Goal: Information Seeking & Learning: Learn about a topic

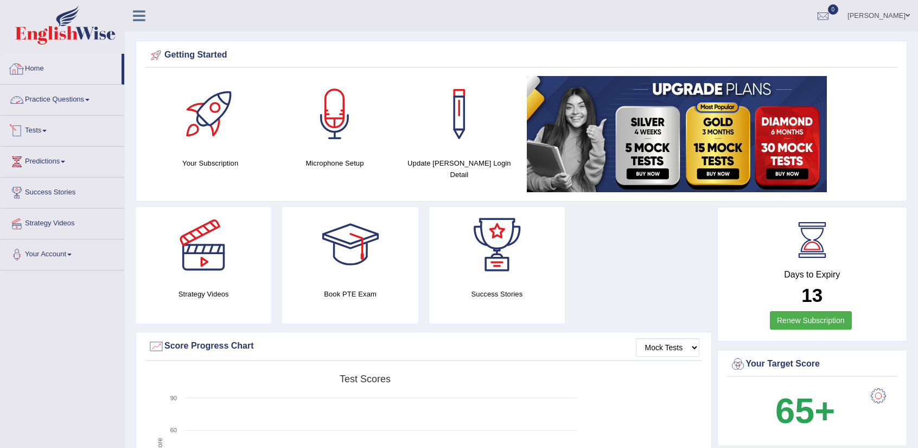
click at [41, 133] on link "Tests" at bounding box center [63, 129] width 124 height 27
click at [41, 197] on link "History" at bounding box center [70, 195] width 101 height 20
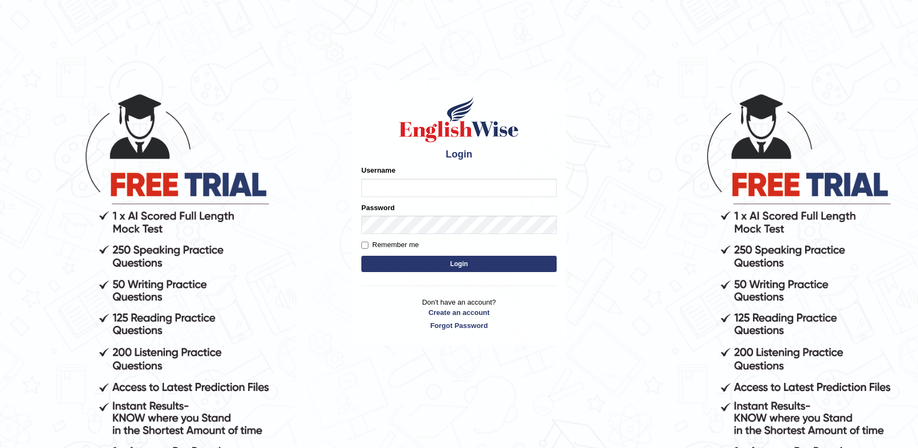
drag, startPoint x: 439, startPoint y: 186, endPoint x: 436, endPoint y: 196, distance: 10.1
click at [437, 187] on input "Username" at bounding box center [458, 188] width 195 height 18
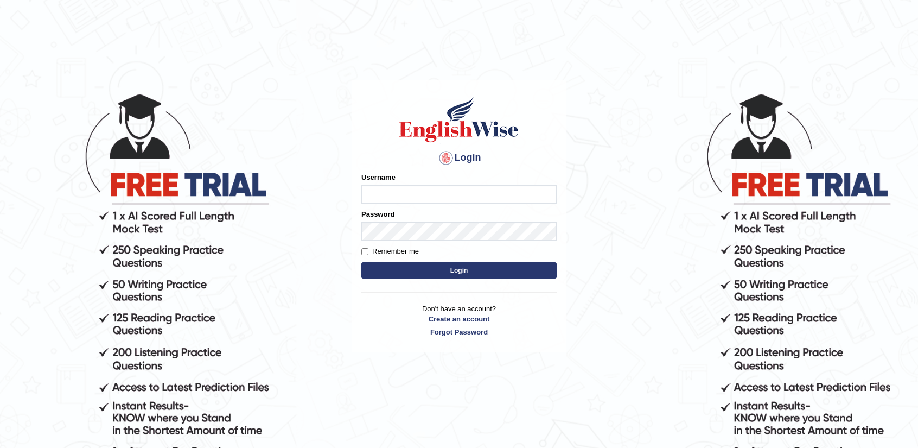
type input "nandhini_aus"
click at [453, 269] on button "Login" at bounding box center [458, 270] width 195 height 16
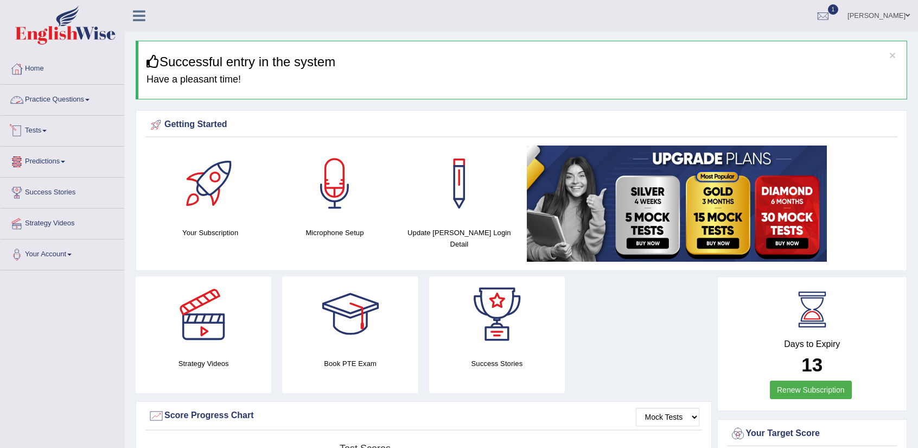
click at [45, 137] on link "Tests" at bounding box center [63, 129] width 124 height 27
click at [36, 194] on link "History" at bounding box center [70, 195] width 101 height 20
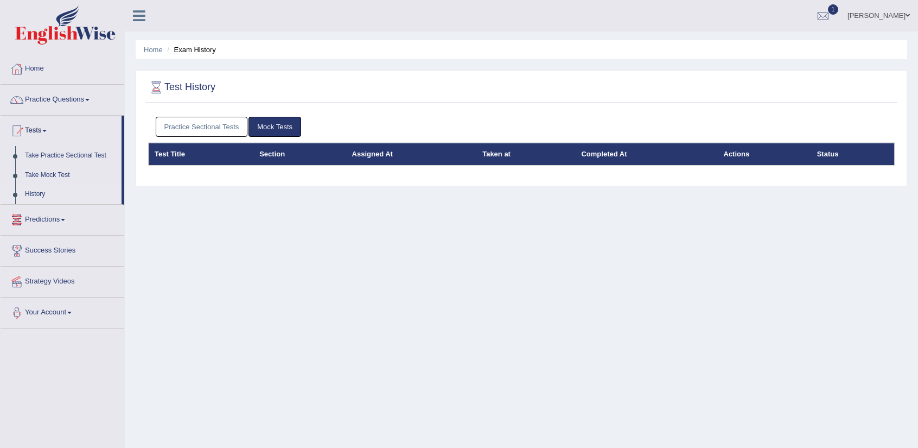
click at [207, 125] on link "Practice Sectional Tests" at bounding box center [202, 127] width 92 height 20
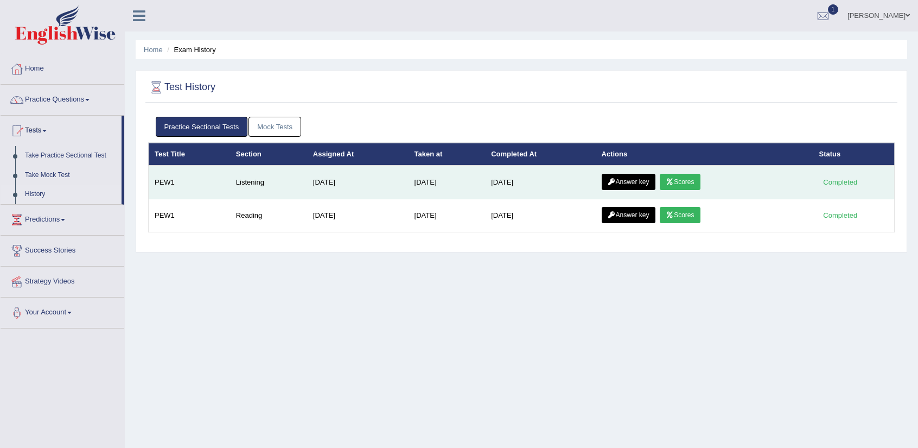
click at [695, 180] on link "Scores" at bounding box center [680, 182] width 40 height 16
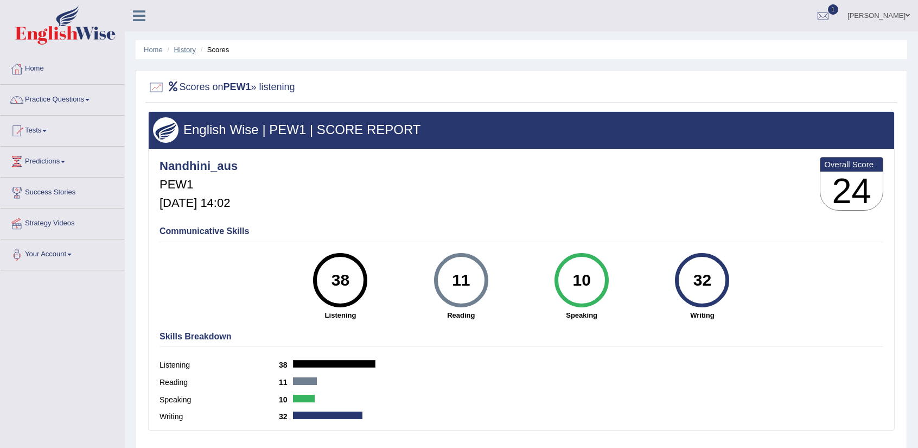
click at [181, 48] on link "History" at bounding box center [185, 50] width 22 height 8
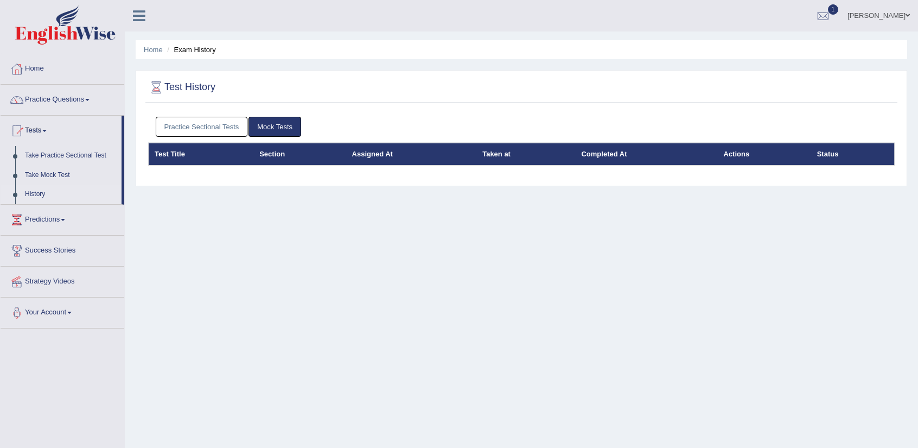
click at [228, 126] on link "Practice Sectional Tests" at bounding box center [202, 127] width 92 height 20
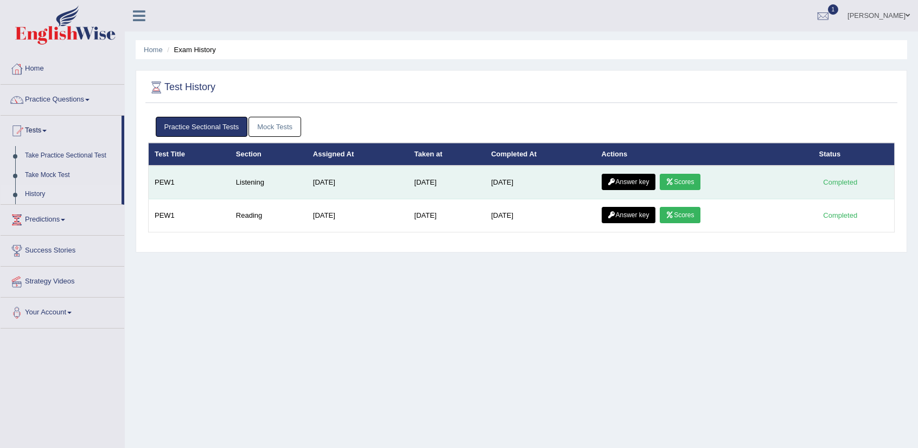
click at [640, 182] on link "Answer key" at bounding box center [629, 182] width 54 height 16
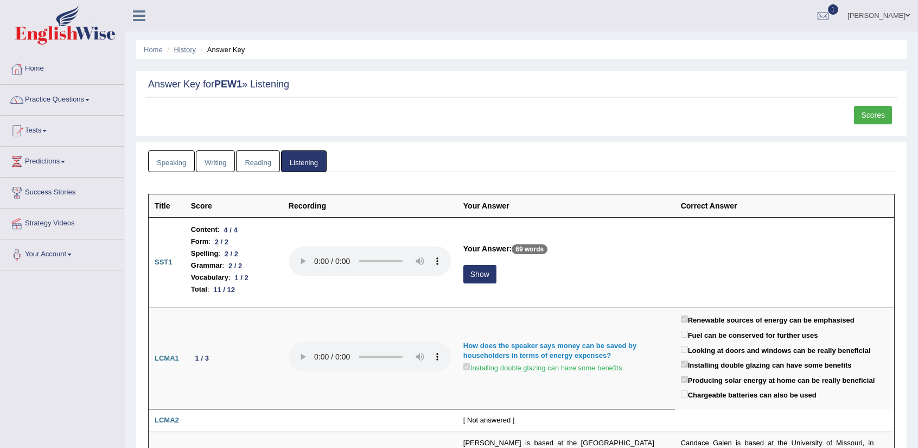
click at [186, 50] on link "History" at bounding box center [185, 50] width 22 height 8
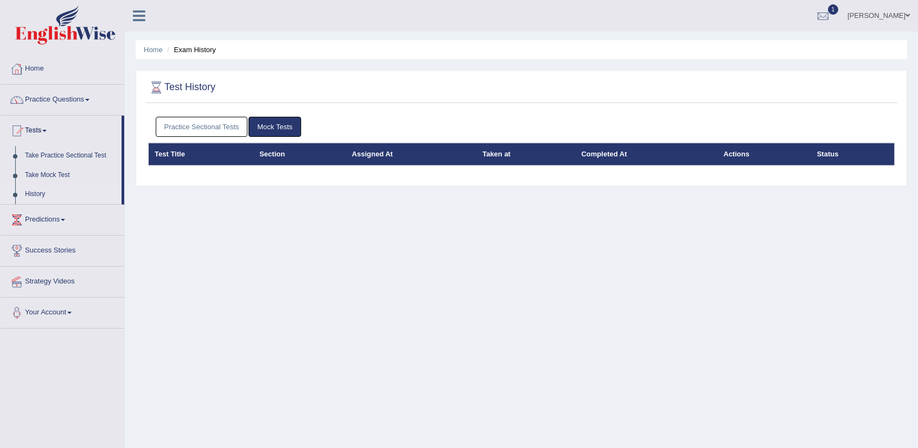
click at [205, 118] on link "Practice Sectional Tests" at bounding box center [202, 127] width 92 height 20
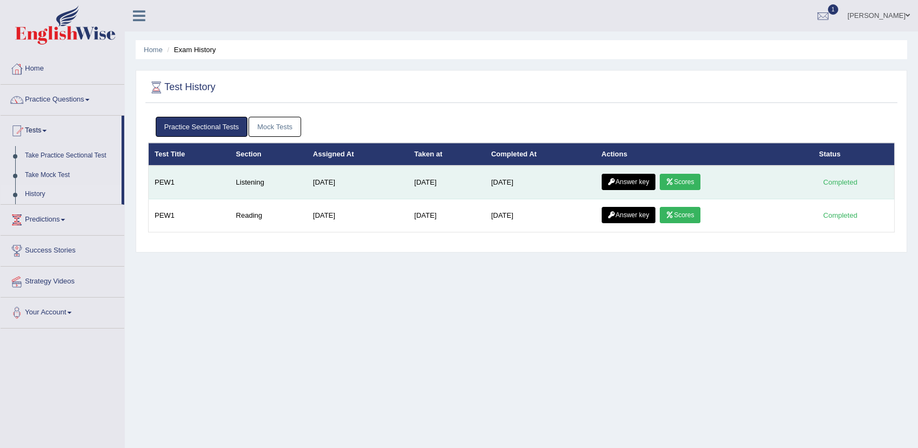
click at [688, 188] on link "Scores" at bounding box center [680, 182] width 40 height 16
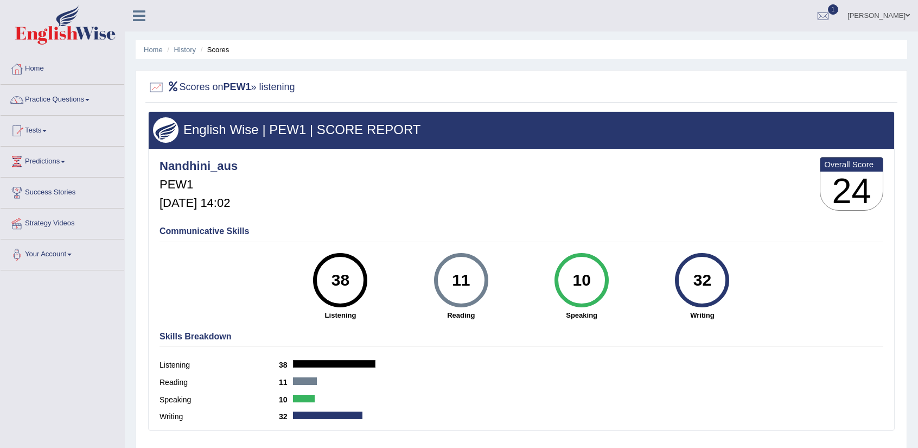
click at [187, 54] on li "History" at bounding box center [179, 50] width 31 height 10
click at [190, 51] on link "History" at bounding box center [185, 50] width 22 height 8
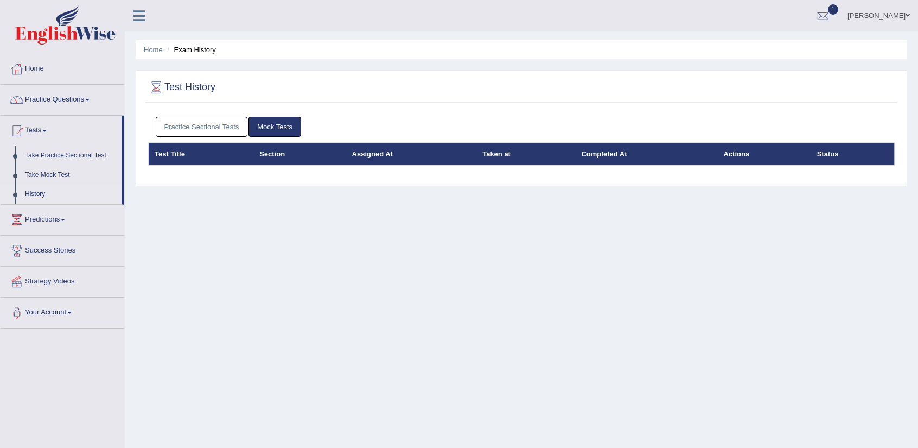
click at [221, 132] on link "Practice Sectional Tests" at bounding box center [202, 127] width 92 height 20
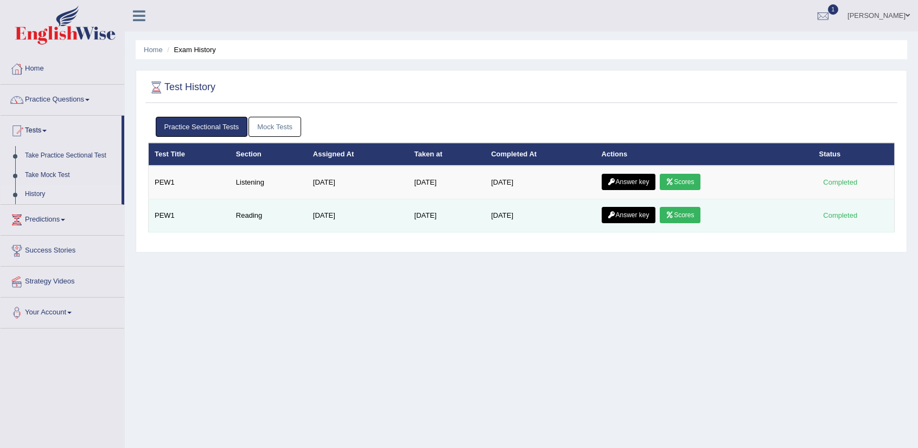
click at [697, 214] on link "Scores" at bounding box center [680, 215] width 40 height 16
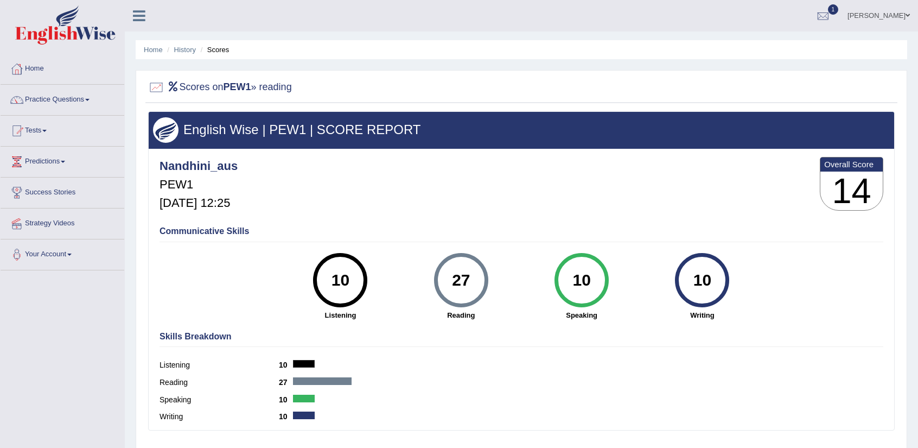
click at [215, 53] on li "Scores" at bounding box center [213, 50] width 31 height 10
click at [186, 51] on link "History" at bounding box center [185, 50] width 22 height 8
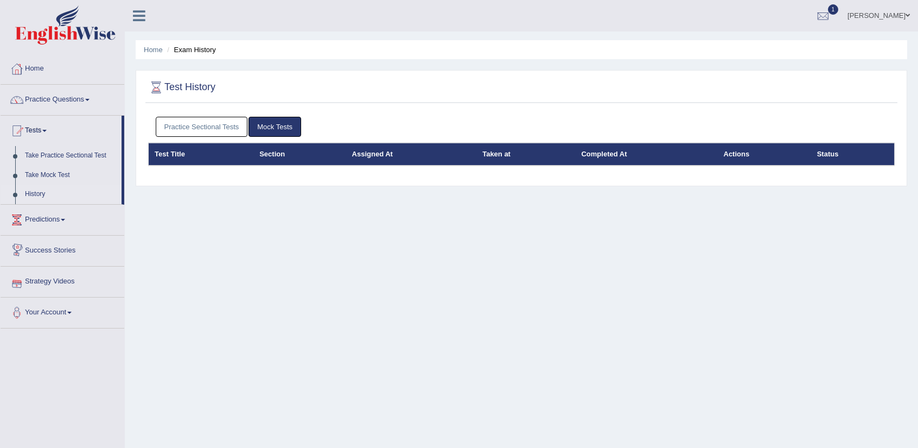
click at [67, 251] on link "Success Stories" at bounding box center [63, 249] width 124 height 27
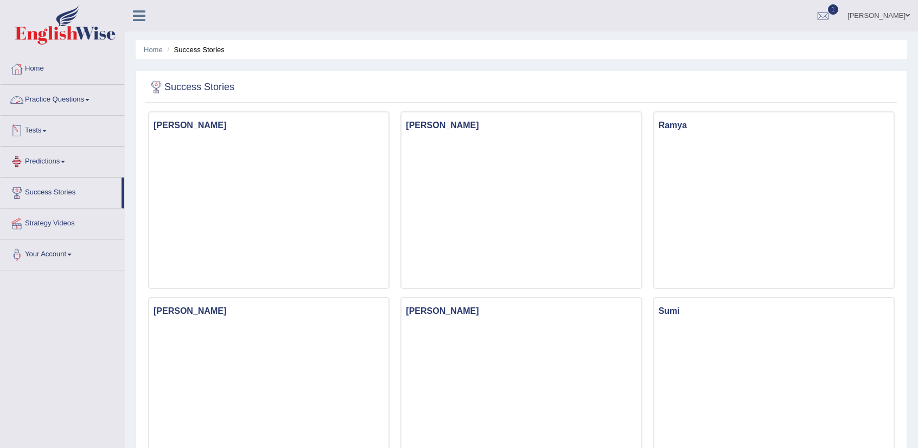
click at [47, 130] on span at bounding box center [44, 131] width 4 height 2
click at [40, 197] on link "History" at bounding box center [70, 195] width 101 height 20
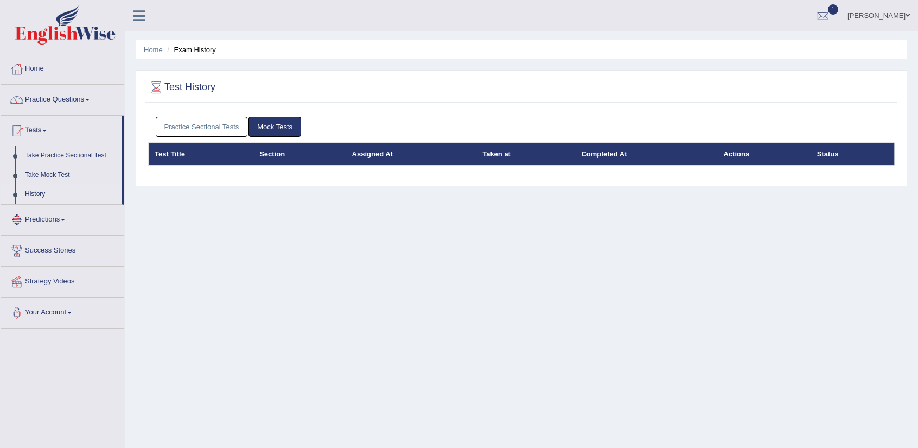
click at [202, 130] on link "Practice Sectional Tests" at bounding box center [202, 127] width 92 height 20
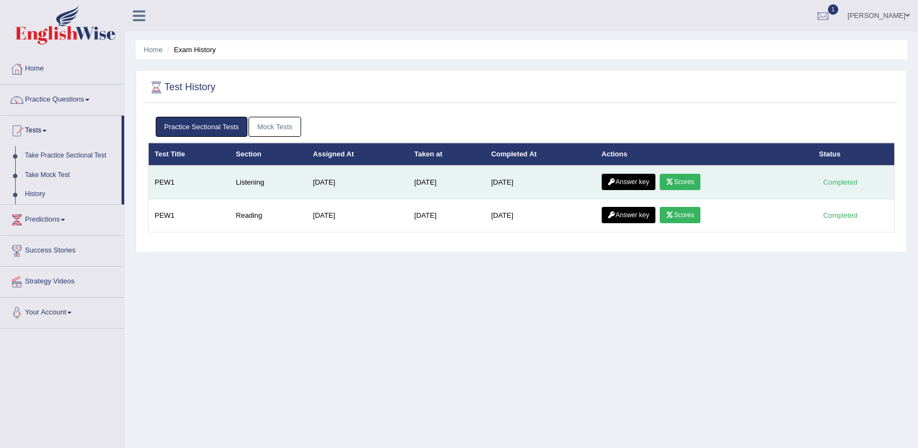
click at [646, 183] on link "Answer key" at bounding box center [629, 182] width 54 height 16
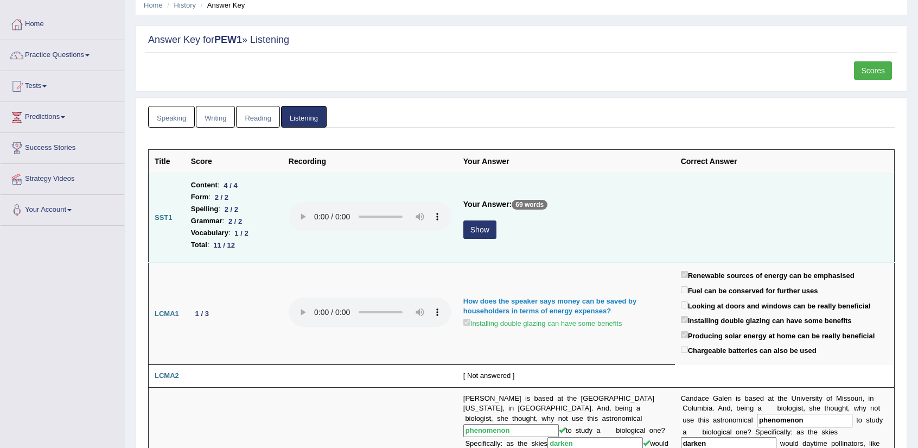
scroll to position [54, 0]
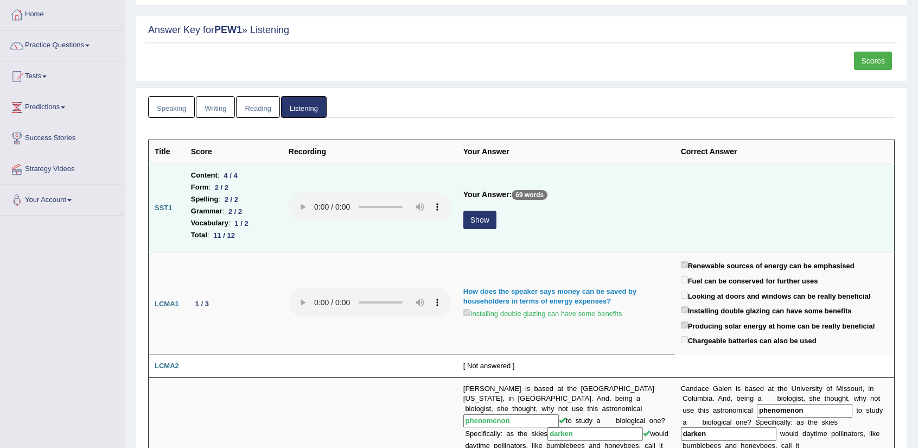
click at [480, 218] on button "Show" at bounding box center [479, 220] width 33 height 18
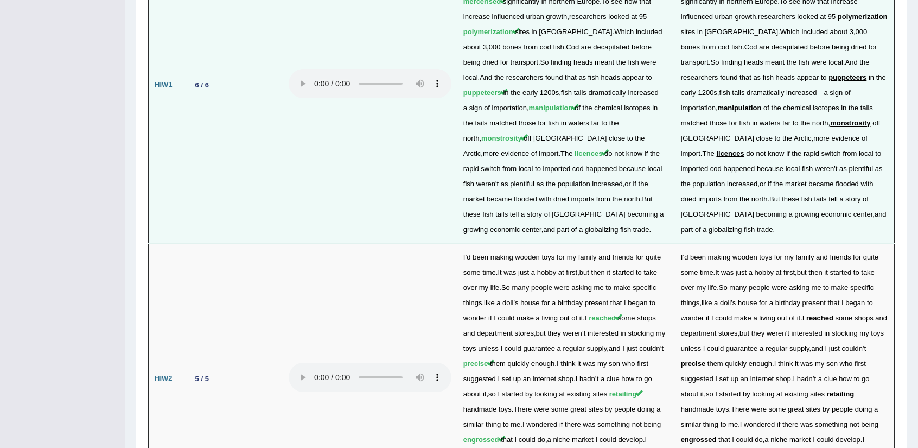
scroll to position [1553, 0]
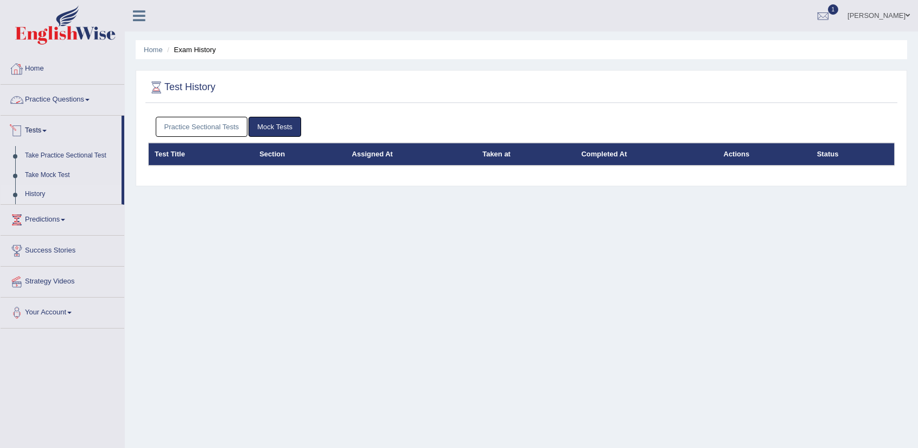
click at [49, 93] on link "Practice Questions" at bounding box center [63, 98] width 124 height 27
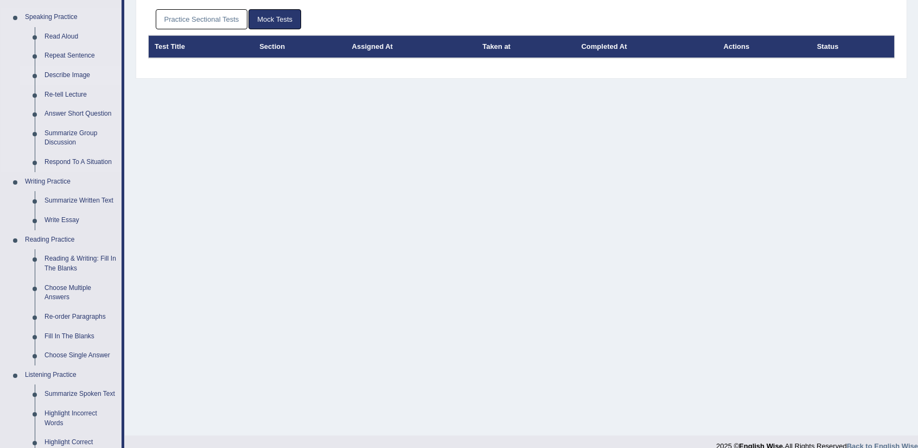
scroll to position [109, 0]
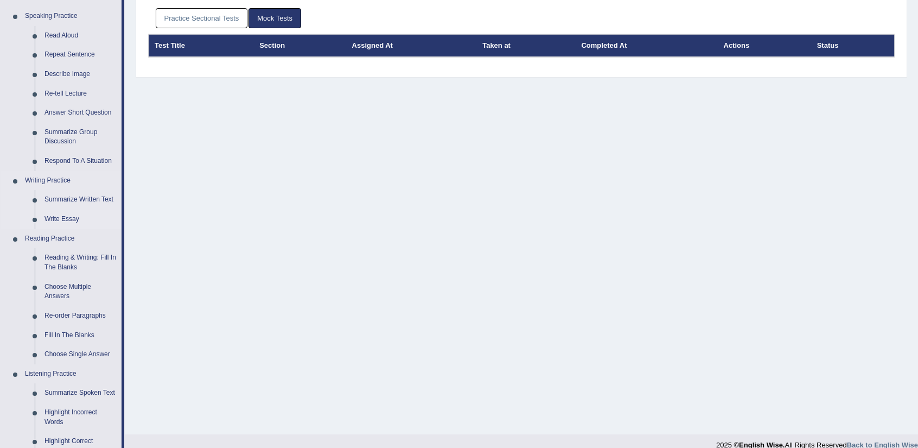
click at [69, 217] on link "Write Essay" at bounding box center [81, 219] width 82 height 20
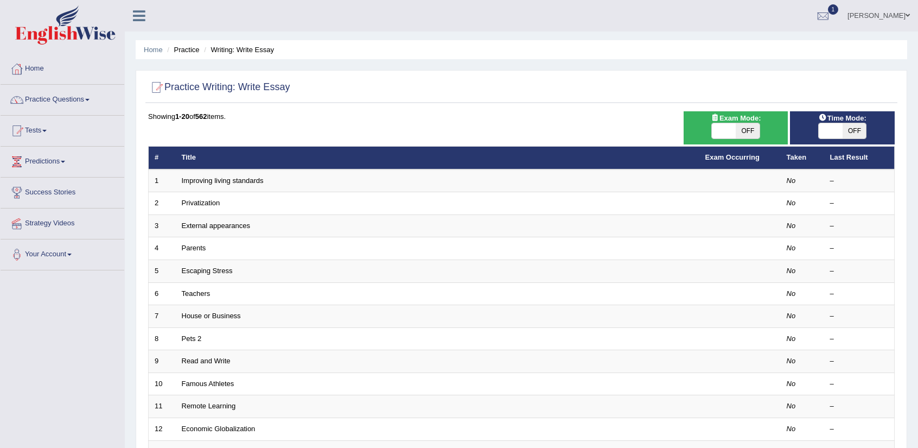
click at [253, 48] on li "Writing: Write Essay" at bounding box center [237, 50] width 73 height 10
click at [199, 47] on li "Practice" at bounding box center [181, 50] width 35 height 10
click at [37, 61] on link "Home" at bounding box center [63, 67] width 124 height 27
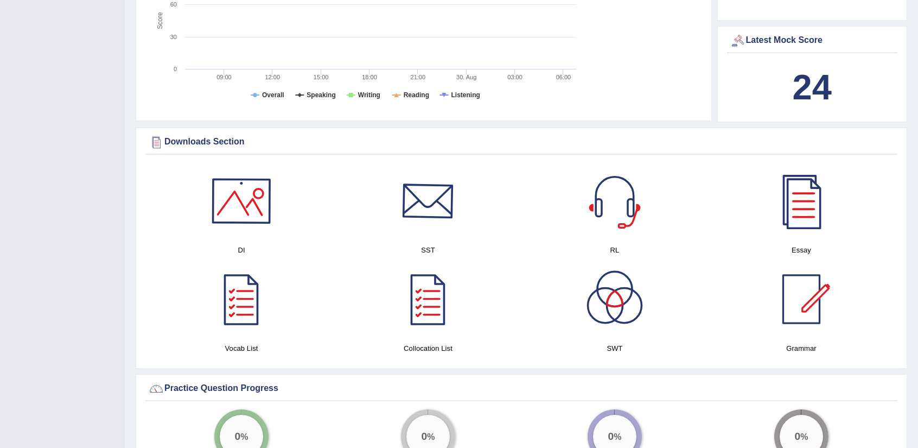
scroll to position [488, 0]
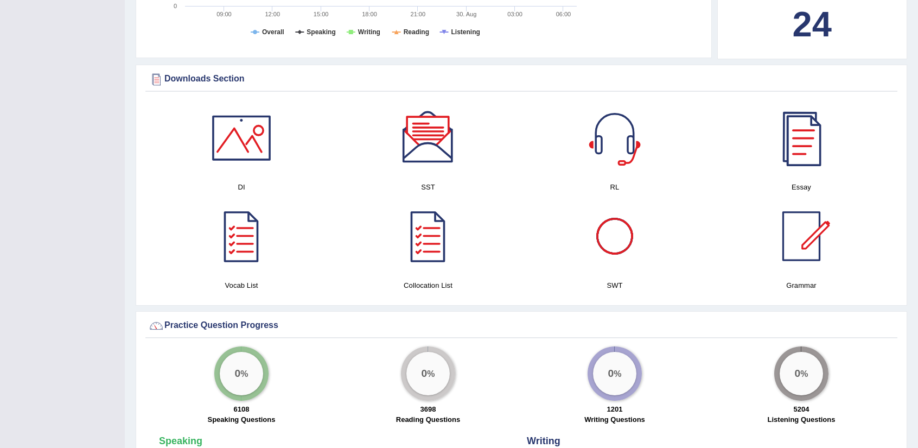
click at [800, 139] on div at bounding box center [802, 138] width 76 height 76
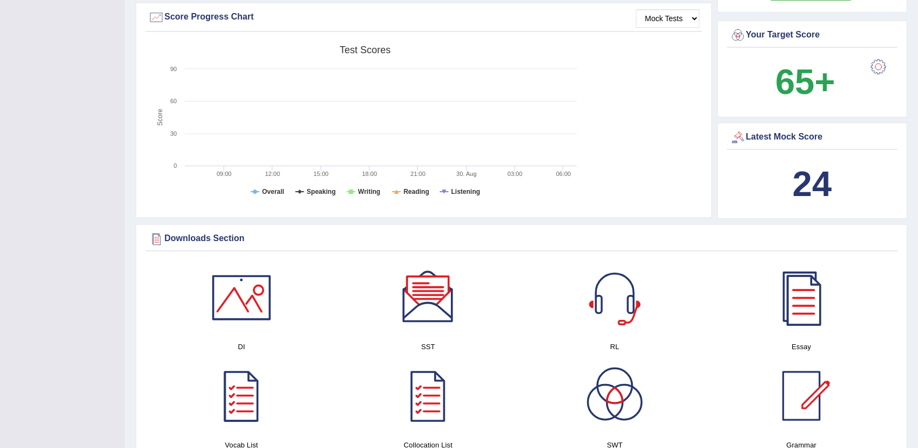
scroll to position [307, 0]
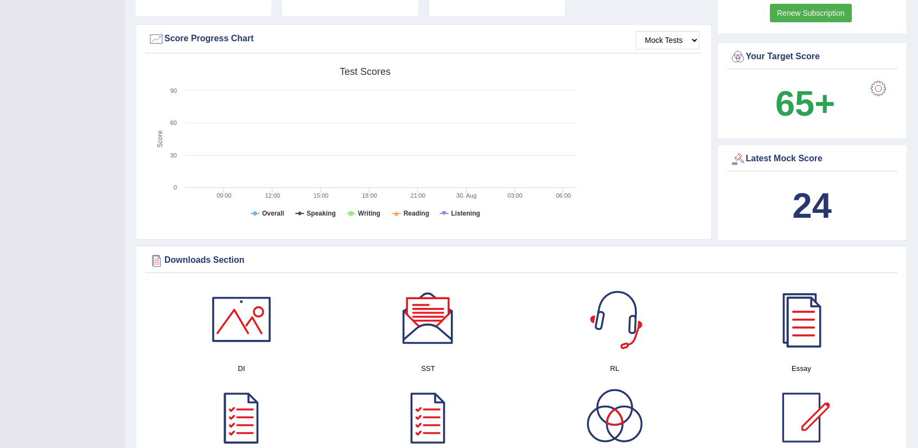
click at [787, 105] on b "65+" at bounding box center [806, 104] width 60 height 40
click at [880, 84] on div at bounding box center [879, 89] width 22 height 22
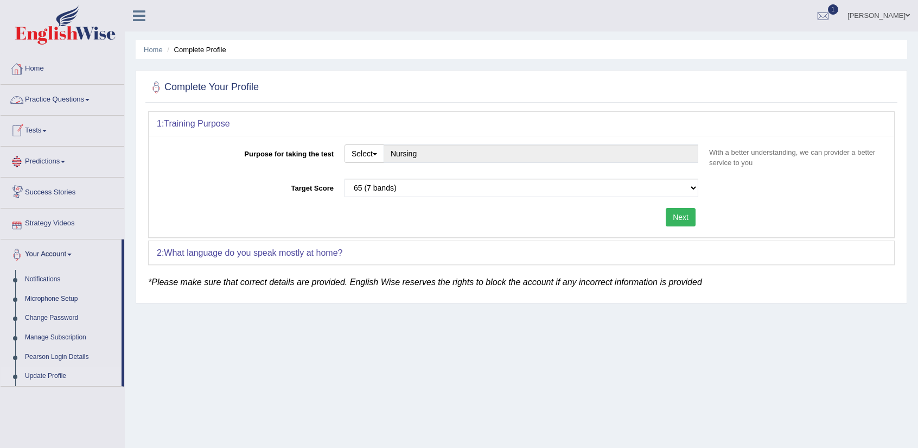
click at [34, 68] on link "Home" at bounding box center [63, 67] width 124 height 27
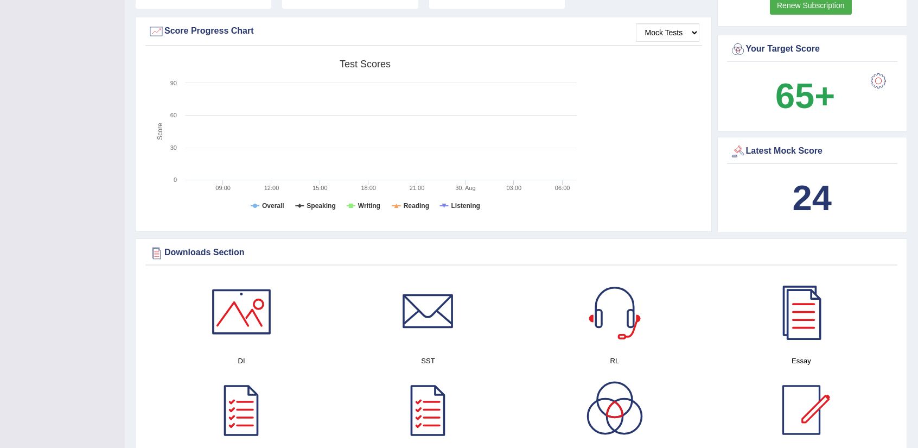
scroll to position [326, 0]
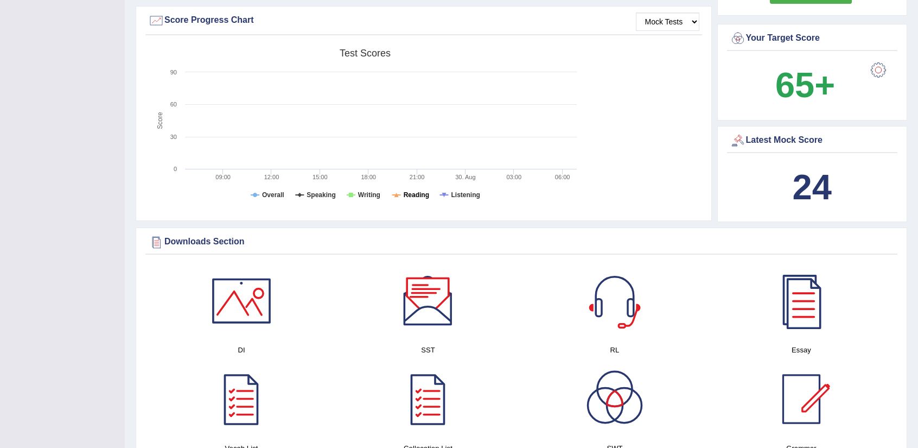
click at [411, 193] on tspan "Reading" at bounding box center [417, 195] width 26 height 8
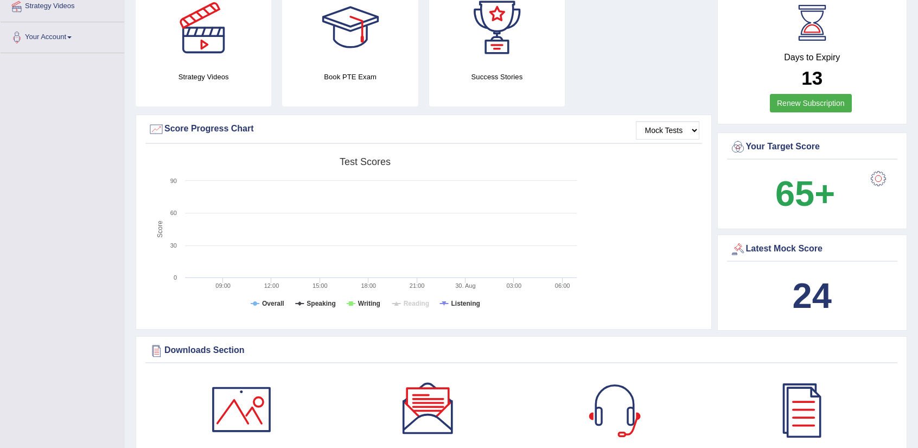
scroll to position [217, 0]
click at [835, 190] on b "65+" at bounding box center [806, 194] width 60 height 40
drag, startPoint x: 829, startPoint y: 190, endPoint x: 822, endPoint y: 225, distance: 35.6
click at [829, 190] on b "65+" at bounding box center [806, 194] width 60 height 40
click at [822, 291] on b "24" at bounding box center [812, 296] width 39 height 40
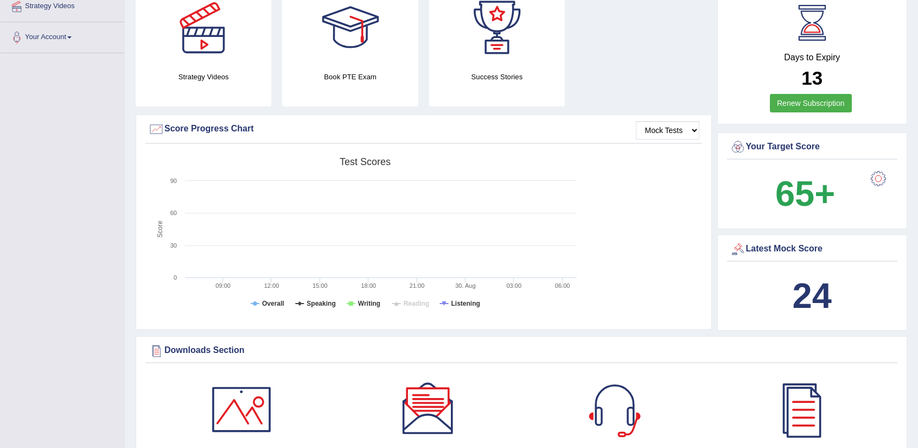
drag, startPoint x: 822, startPoint y: 291, endPoint x: 887, endPoint y: 186, distance: 124.5
click at [826, 288] on b "24" at bounding box center [812, 296] width 39 height 40
click at [883, 177] on div at bounding box center [879, 179] width 22 height 22
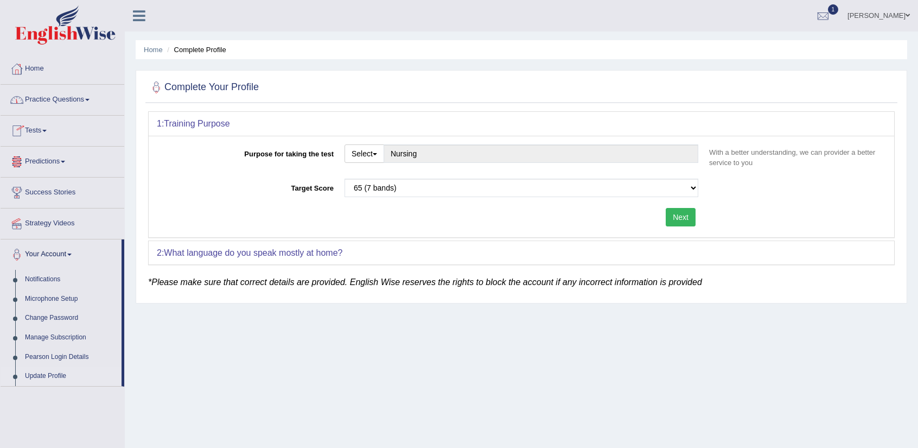
click at [44, 131] on link "Tests" at bounding box center [63, 129] width 124 height 27
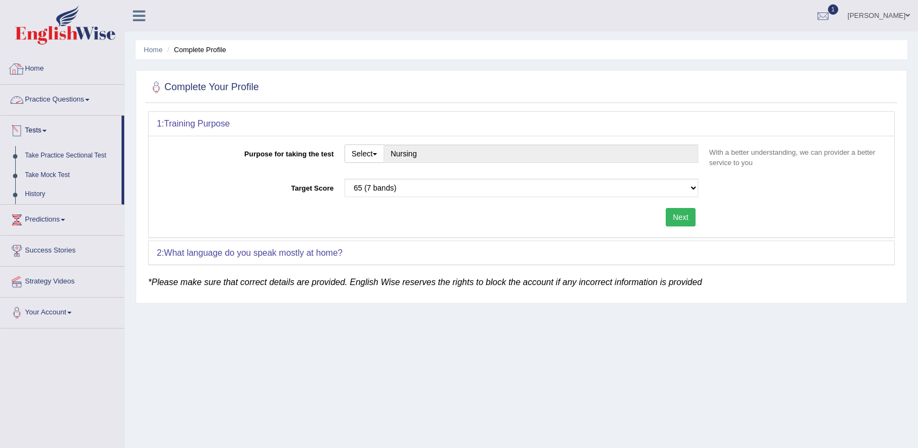
click at [41, 97] on link "Practice Questions" at bounding box center [63, 98] width 124 height 27
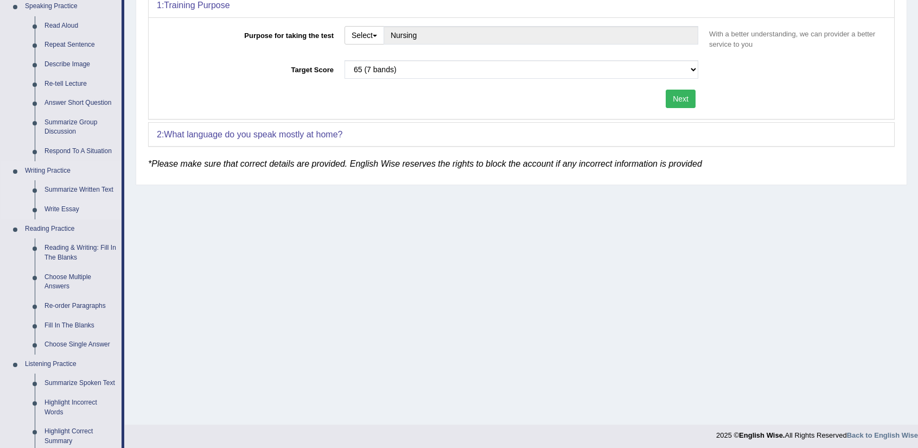
scroll to position [217, 0]
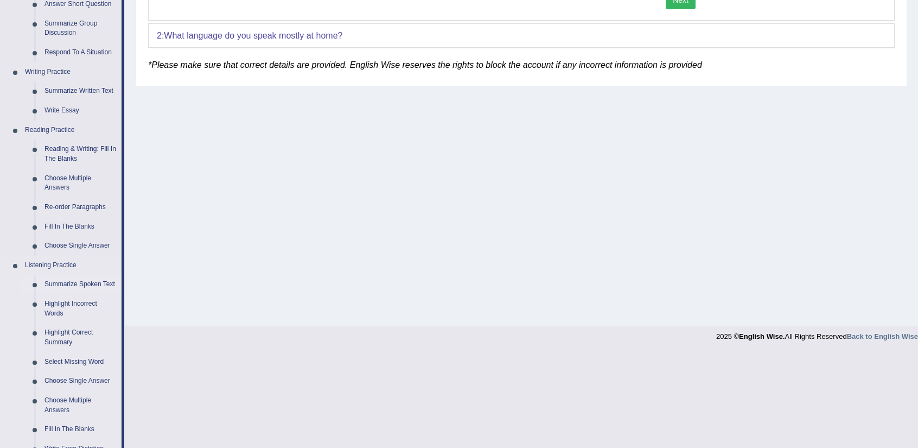
click at [80, 283] on link "Summarize Spoken Text" at bounding box center [81, 285] width 82 height 20
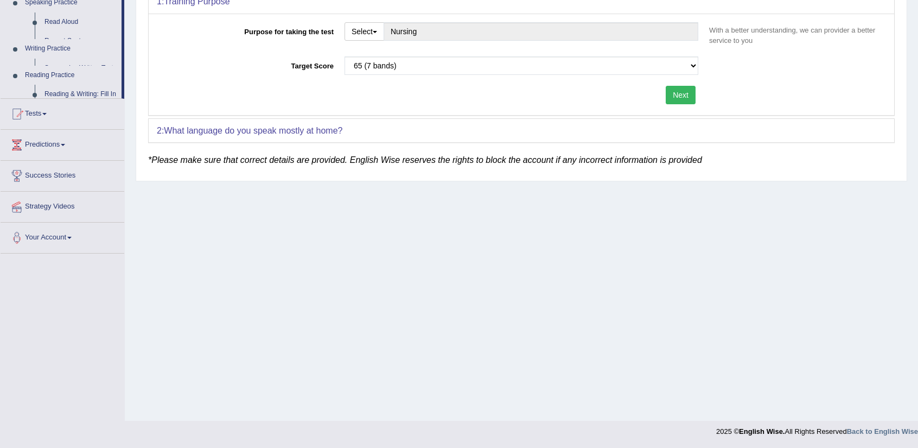
scroll to position [122, 0]
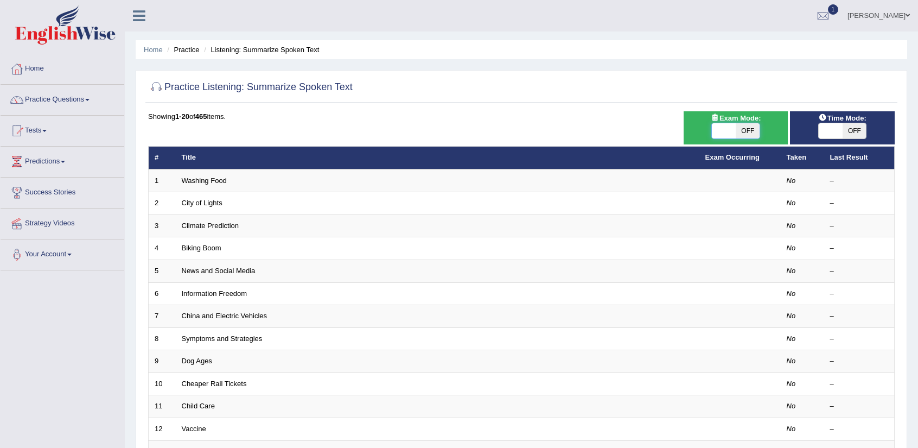
click at [728, 128] on span at bounding box center [724, 130] width 24 height 15
checkbox input "true"
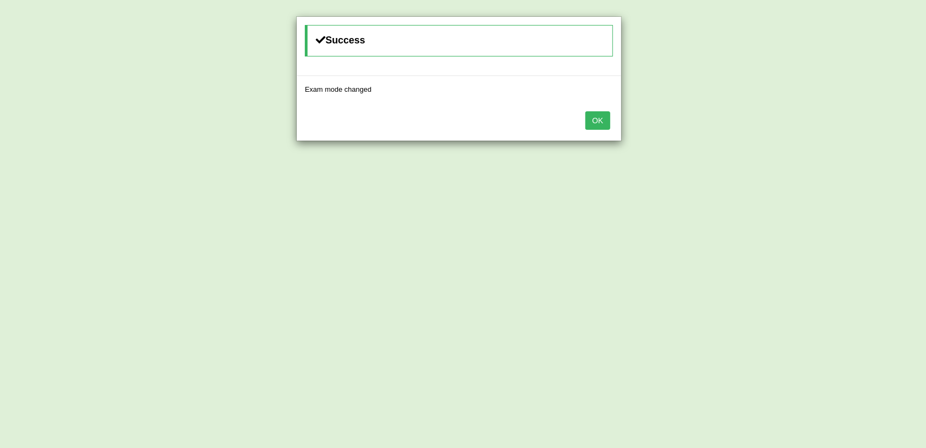
click at [594, 121] on button "OK" at bounding box center [598, 120] width 25 height 18
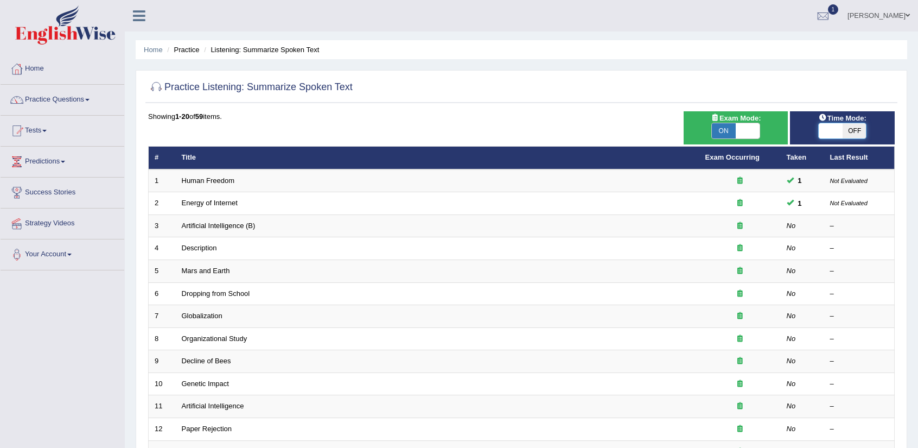
click at [822, 130] on span at bounding box center [831, 130] width 24 height 15
checkbox input "true"
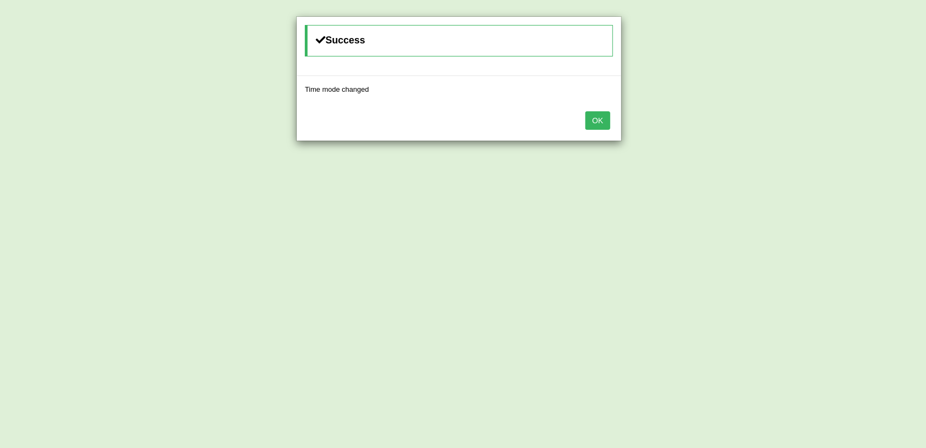
click at [600, 125] on button "OK" at bounding box center [598, 120] width 25 height 18
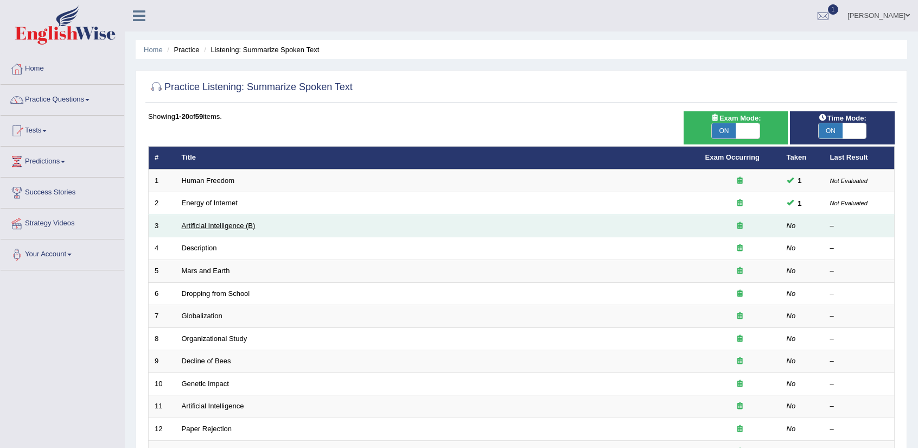
click at [210, 221] on link "Artificial Intelligence (B)" at bounding box center [219, 225] width 74 height 8
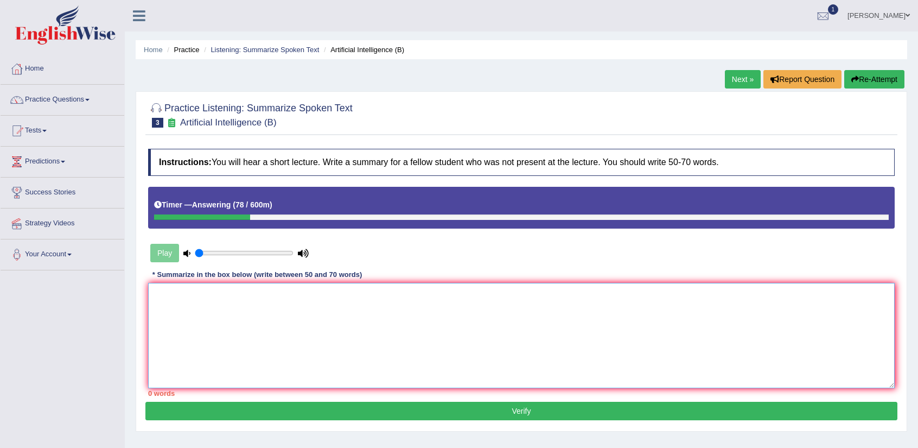
click at [500, 332] on textarea at bounding box center [521, 335] width 747 height 105
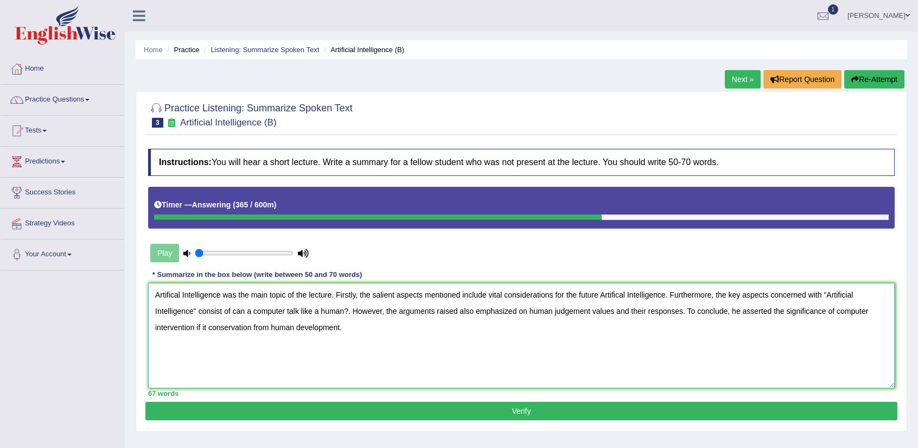
click at [221, 294] on textarea "Artifical Intelligence was the main topic of the lecture. Firstly, the salient …" at bounding box center [521, 335] width 747 height 105
click at [219, 294] on textarea "Artifical Intelligence was the main topic of the lecture. Firstly, the salient …" at bounding box center [521, 335] width 747 height 105
click at [156, 299] on textarea "Artifical Intelligence" was the main topic of the lecture. Firstly, the salient…" at bounding box center [521, 335] width 747 height 105
click at [232, 310] on textarea ""Artifical Intelligence" was the main topic of the lecture. Firstly, the salien…" at bounding box center [521, 335] width 747 height 105
drag, startPoint x: 194, startPoint y: 327, endPoint x: 158, endPoint y: 329, distance: 36.4
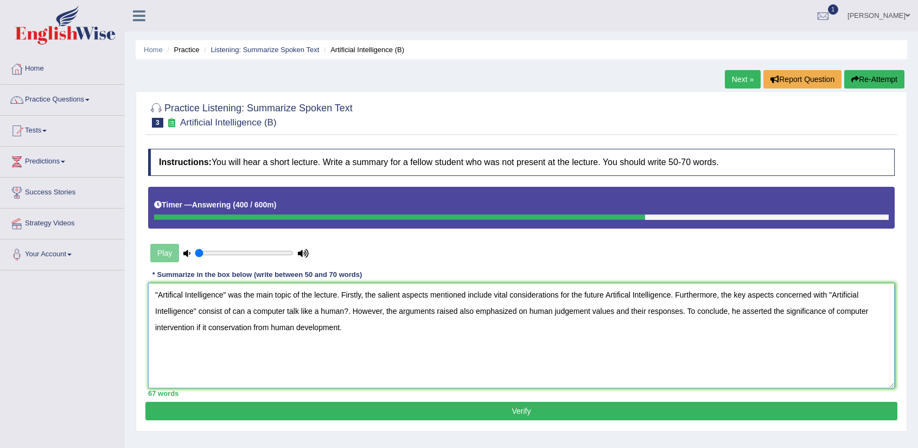
click at [158, 329] on textarea ""Artifical Intelligence" was the main topic of the lecture. Firstly, the salien…" at bounding box center [521, 335] width 747 height 105
type textarea ""Artifical Intelligence" was the main topic of the lecture. Firstly, the salien…"
click at [503, 406] on button "Verify" at bounding box center [521, 411] width 752 height 18
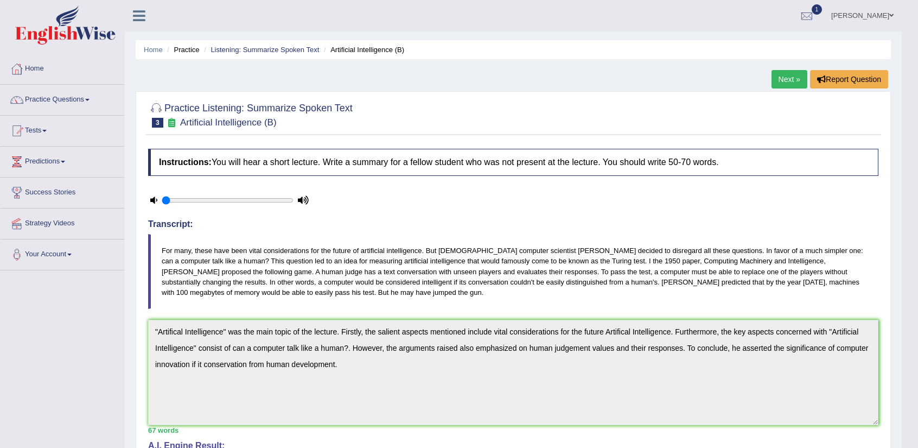
click at [777, 81] on link "Next »" at bounding box center [790, 79] width 36 height 18
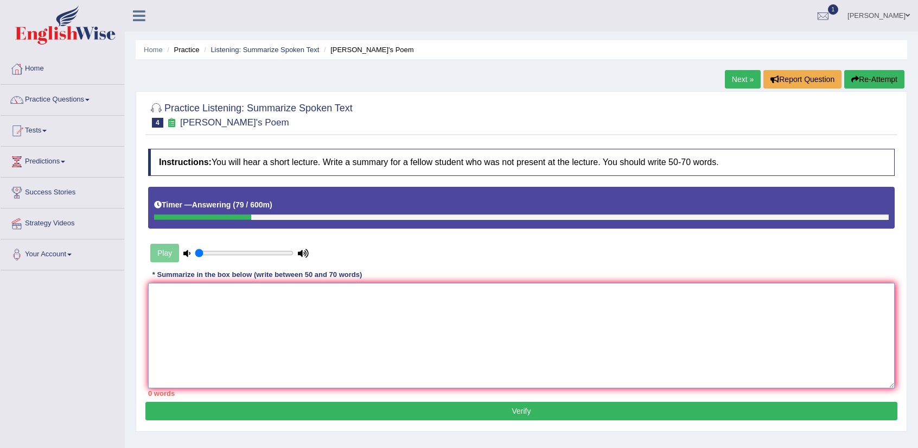
click at [405, 324] on textarea at bounding box center [521, 335] width 747 height 105
drag, startPoint x: 300, startPoint y: 119, endPoint x: 236, endPoint y: 117, distance: 63.6
click at [221, 124] on h2 "Practice Listening: Summarize Spoken Text 4 Shakespeare's Poem" at bounding box center [250, 113] width 205 height 27
drag, startPoint x: 290, startPoint y: 110, endPoint x: 262, endPoint y: 223, distance: 115.7
click at [163, 129] on div "Practice Listening: Summarize Spoken Text 4 Shakespeare's Poem" at bounding box center [521, 116] width 752 height 38
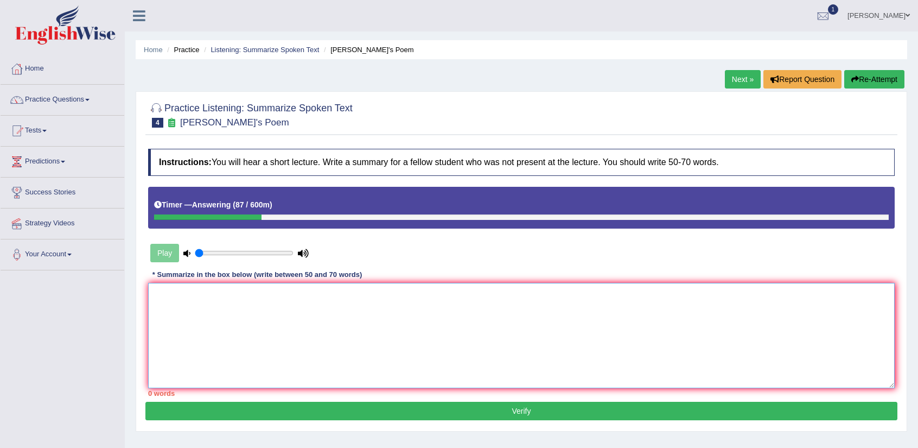
click at [306, 315] on textarea at bounding box center [521, 335] width 747 height 105
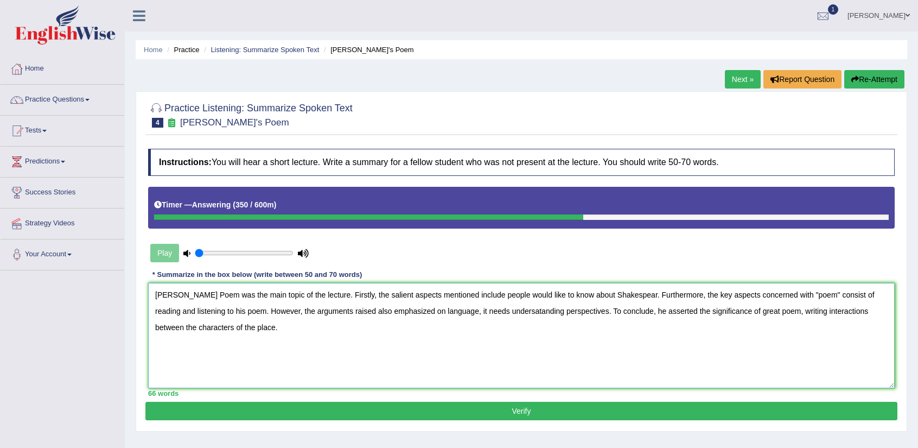
click at [197, 296] on textarea "Shakespear's Poem was the main topic of the lecture. Firstly, the salient aspec…" at bounding box center [521, 335] width 747 height 105
click at [196, 295] on textarea "Shakespear's Poem was the main topic of the lecture. Firstly, the salient aspec…" at bounding box center [521, 335] width 747 height 105
click at [227, 293] on textarea "Shakespeare's Poem was the main topic of the lecture. Firstly, the salient aspe…" at bounding box center [521, 335] width 747 height 105
click at [156, 293] on textarea "Shakespeare's Poem" was the main topic of the lecture. Firstly, the salient asp…" at bounding box center [521, 335] width 747 height 105
click at [649, 294] on textarea ""Shakespeare's Poem" was the main topic of the lecture. Firstly, the salient as…" at bounding box center [521, 335] width 747 height 105
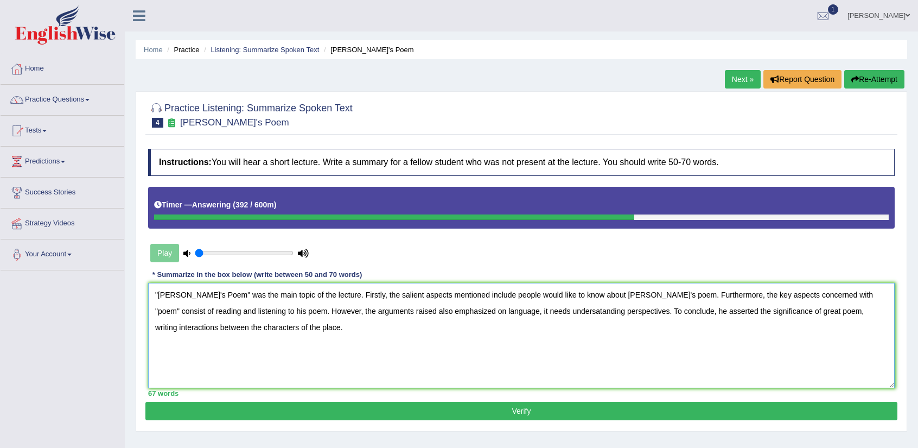
drag, startPoint x: 299, startPoint y: 312, endPoint x: 292, endPoint y: 313, distance: 7.1
click at [292, 313] on textarea ""Shakespeare's Poem" was the main topic of the lecture. Firstly, the salient as…" at bounding box center [521, 335] width 747 height 105
click at [573, 309] on textarea ""Shakespeare's Poem" was the main topic of the lecture. Firstly, the salient as…" at bounding box center [521, 335] width 747 height 105
type textarea ""Shakespeare's Poem" was the main topic of the lecture. Firstly, the salient as…"
click at [605, 405] on button "Verify" at bounding box center [521, 411] width 752 height 18
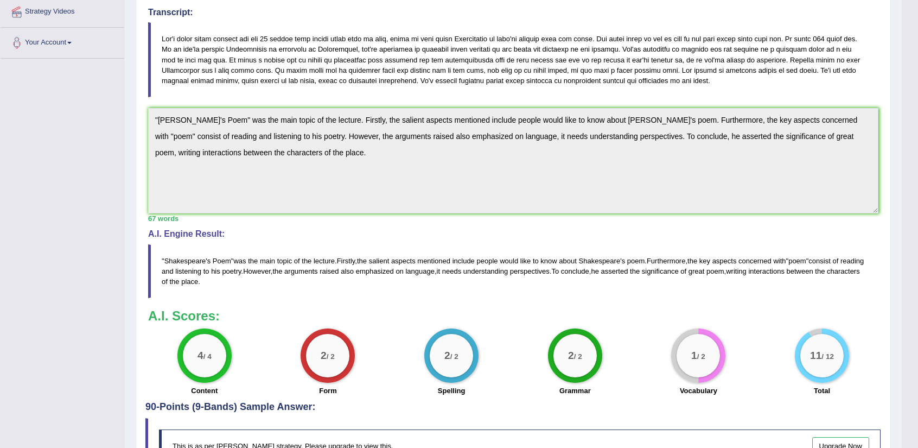
scroll to position [271, 0]
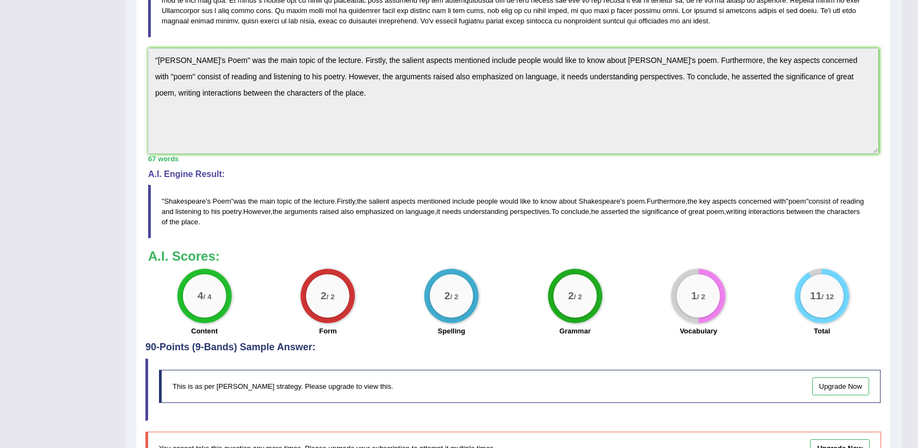
drag, startPoint x: 721, startPoint y: 327, endPoint x: 680, endPoint y: 329, distance: 41.3
click at [680, 329] on div "Vocabulary" at bounding box center [699, 332] width 113 height 13
click at [785, 284] on div "11 / 12 Total" at bounding box center [822, 304] width 124 height 70
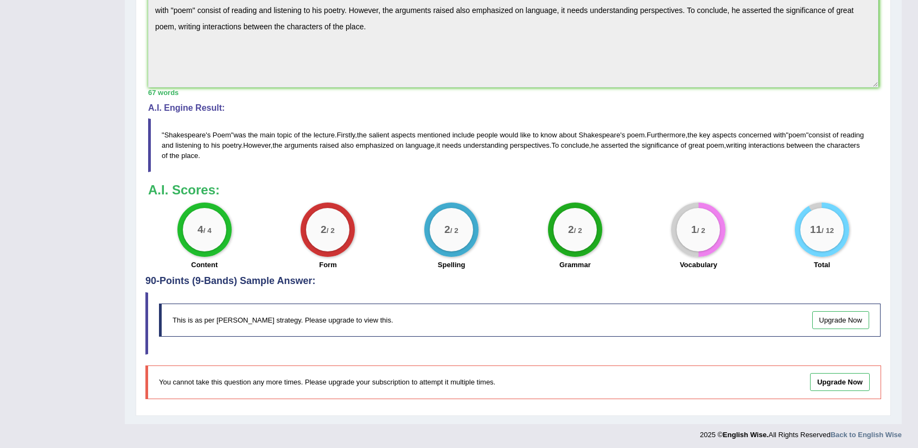
scroll to position [175, 0]
